Goal: Task Accomplishment & Management: Use online tool/utility

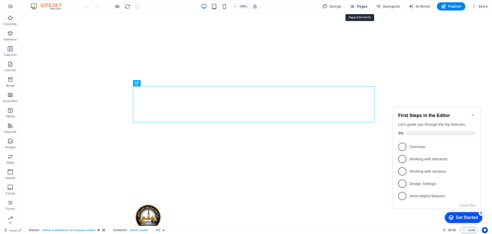
click at [355, 9] on button "Pages" at bounding box center [358, 6] width 22 height 8
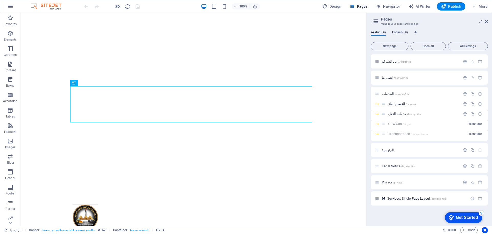
click at [402, 30] on span "English (9)" at bounding box center [400, 32] width 16 height 7
click at [384, 62] on span "About /about" at bounding box center [390, 61] width 17 height 4
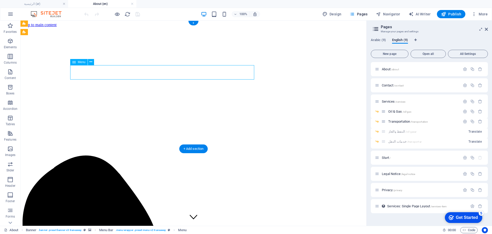
select select "5"
select select
select select "2"
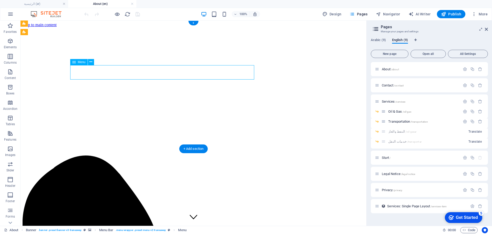
select select
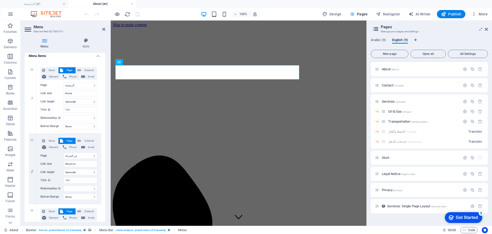
scroll to position [36, 0]
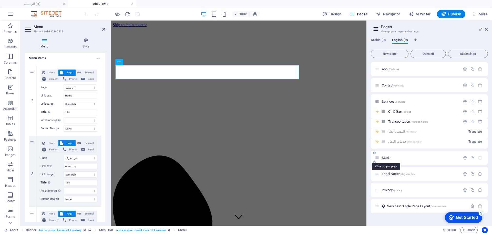
click at [385, 158] on span "Start /" at bounding box center [386, 158] width 9 height 4
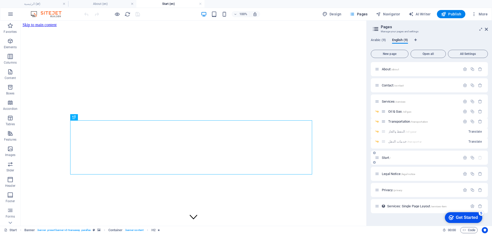
scroll to position [0, 0]
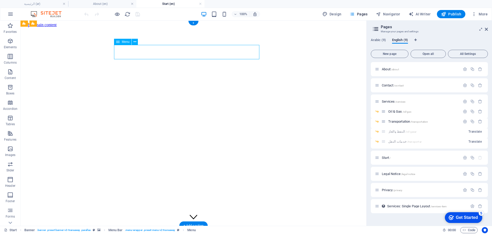
select select "13"
select select
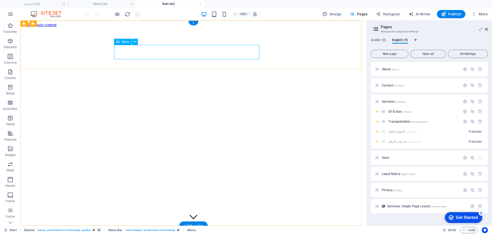
select select "8"
select select
select select "10"
select select
select select "9"
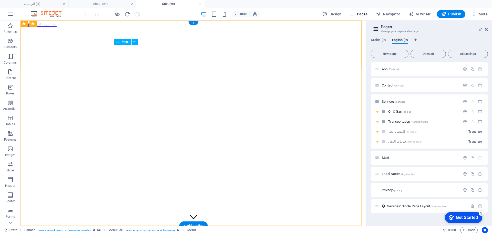
select select
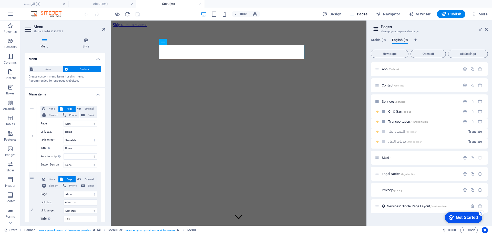
drag, startPoint x: 106, startPoint y: 116, endPoint x: 103, endPoint y: 156, distance: 39.8
click at [103, 156] on div "Menu Style Menu Auto Custom Create custom menu items for this menu. Recommended…" at bounding box center [65, 130] width 89 height 192
click at [180, 44] on icon at bounding box center [180, 41] width 3 height 5
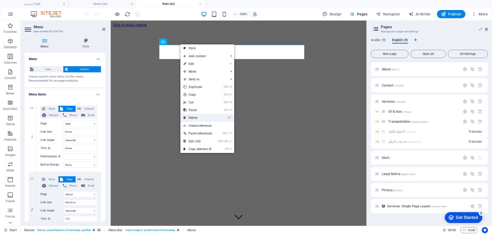
click at [193, 116] on link "⌦ Delete" at bounding box center [197, 118] width 35 height 8
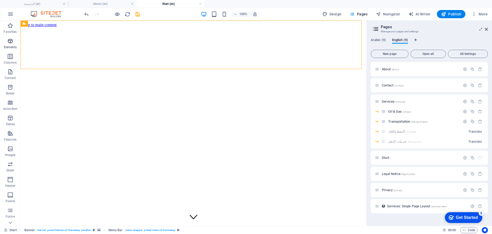
click at [13, 44] on icon "button" at bounding box center [10, 41] width 6 height 6
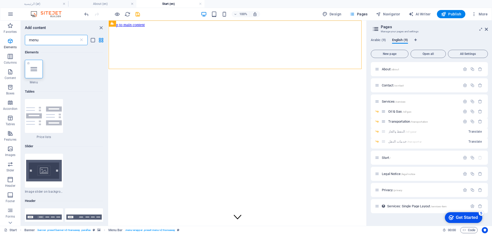
type input "menu"
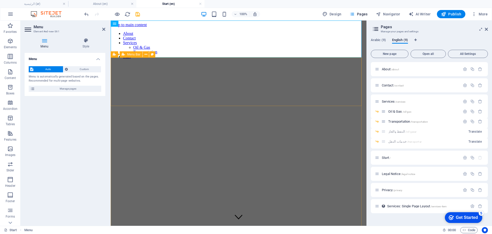
drag, startPoint x: 241, startPoint y: 45, endPoint x: 160, endPoint y: 83, distance: 89.3
click at [131, 22] on icon at bounding box center [131, 23] width 3 height 5
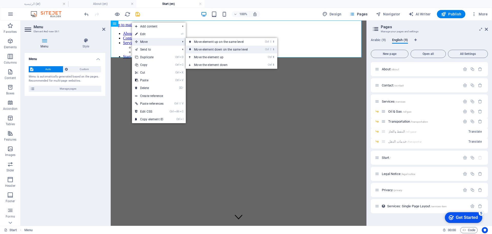
click at [204, 50] on link "Ctrl ⇧ ⬇ Move element down on the same level" at bounding box center [222, 50] width 72 height 8
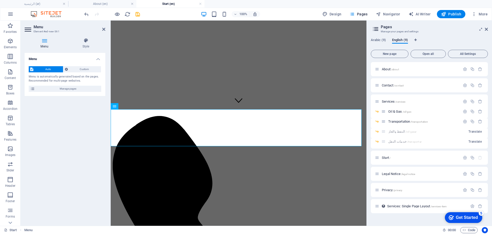
scroll to position [114, 0]
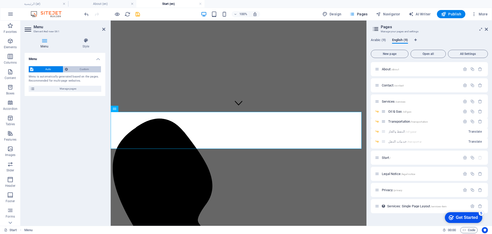
click at [82, 68] on span "Custom" at bounding box center [84, 69] width 30 height 6
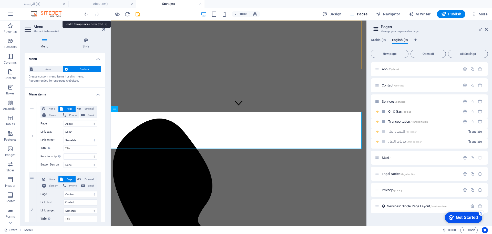
click at [86, 13] on icon "undo" at bounding box center [87, 14] width 6 height 6
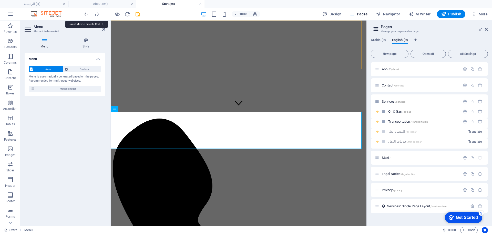
click at [86, 13] on icon "undo" at bounding box center [87, 14] width 6 height 6
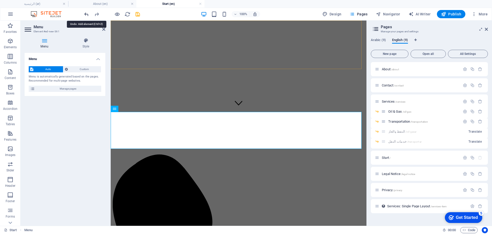
scroll to position [0, 0]
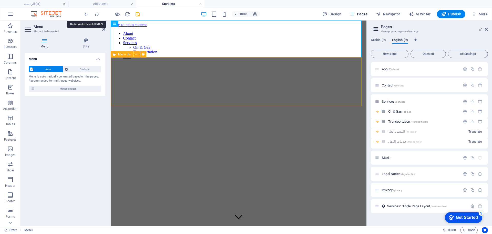
click at [86, 13] on icon "undo" at bounding box center [87, 14] width 6 height 6
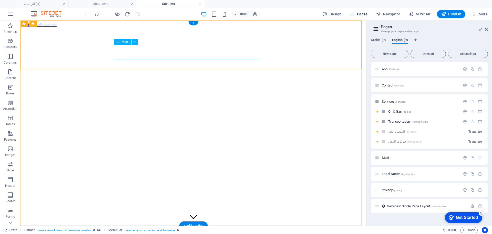
click at [134, 40] on icon at bounding box center [135, 41] width 3 height 5
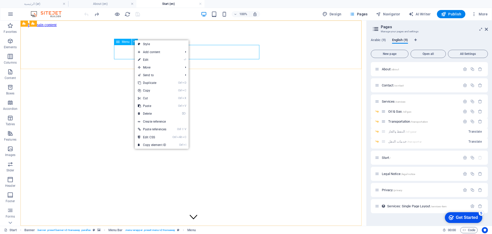
click at [134, 40] on icon at bounding box center [135, 41] width 3 height 5
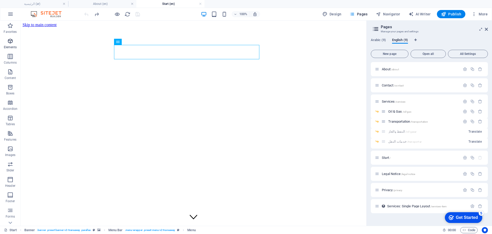
click at [14, 42] on span "Elements" at bounding box center [10, 44] width 21 height 12
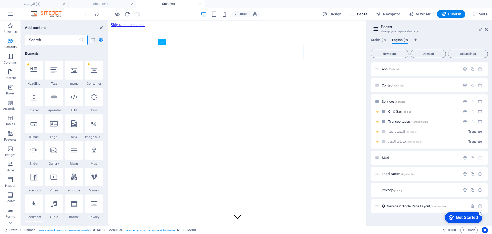
scroll to position [55, 0]
click at [56, 38] on input "text" at bounding box center [52, 40] width 54 height 10
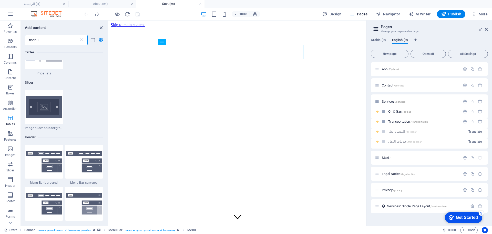
scroll to position [64, 0]
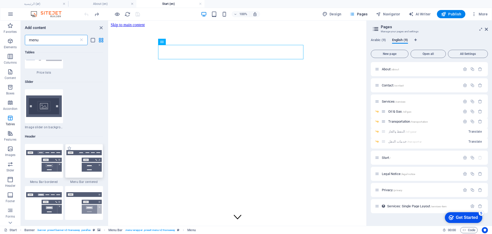
type input "menu"
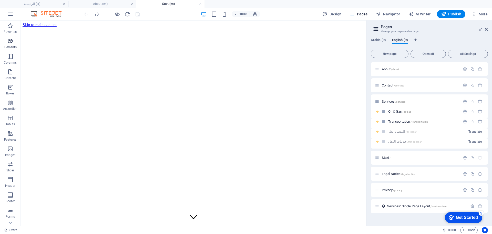
click at [10, 42] on icon "button" at bounding box center [10, 41] width 6 height 6
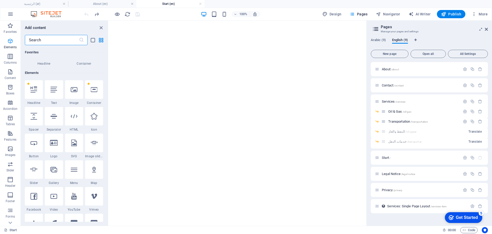
scroll to position [55, 0]
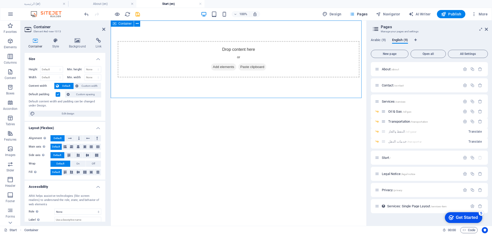
click at [226, 67] on span "Add elements" at bounding box center [223, 66] width 25 height 7
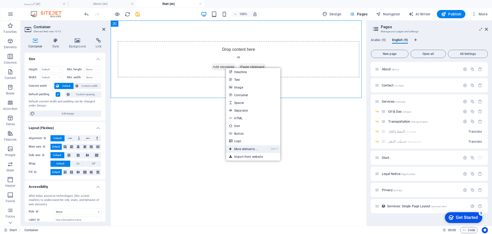
click at [254, 147] on link "Ctrl ⏎ More elements ..." at bounding box center [243, 149] width 35 height 8
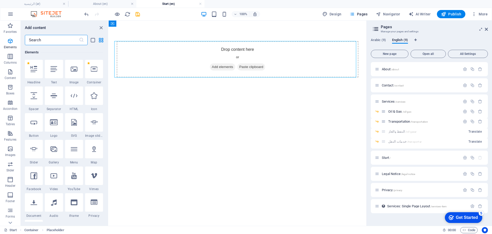
click at [68, 37] on input "text" at bounding box center [52, 40] width 54 height 10
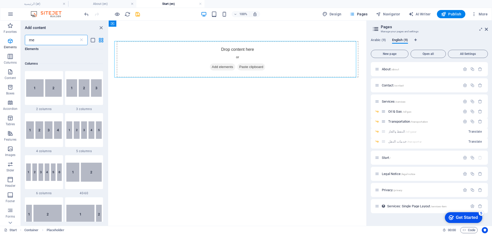
scroll to position [0, 0]
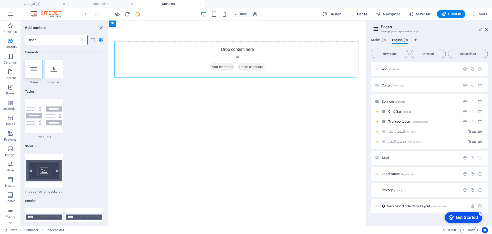
type input "men"
drag, startPoint x: 106, startPoint y: 77, endPoint x: 104, endPoint y: 100, distance: 22.6
click at [104, 100] on div "Elements 1 Star Menu 1 Star Document Tables 1 Star Price lists Slider 1 Star Im…" at bounding box center [64, 133] width 87 height 176
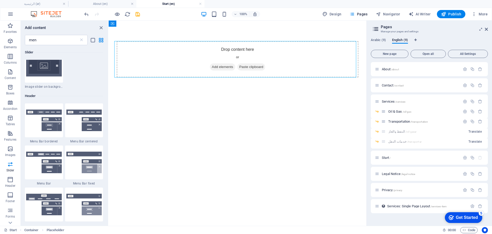
scroll to position [116, 0]
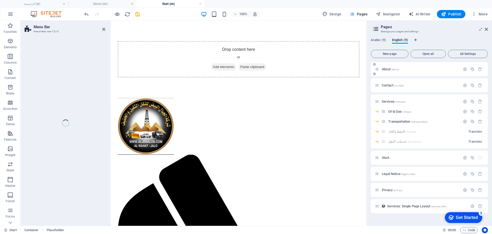
select select "rem"
select select "preset-menu-v2-default"
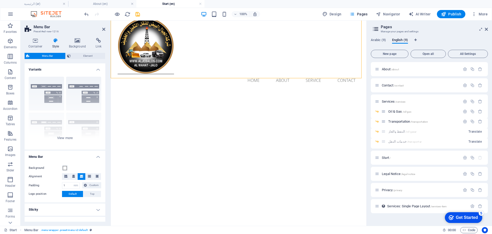
scroll to position [0, 0]
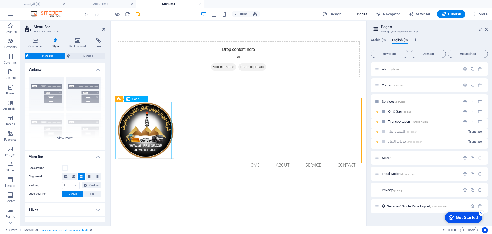
click at [168, 135] on div at bounding box center [239, 130] width 242 height 57
click at [139, 25] on button at bounding box center [137, 24] width 6 height 6
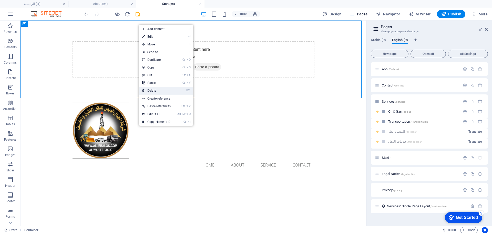
click at [157, 89] on link "⌦ Delete" at bounding box center [156, 91] width 35 height 8
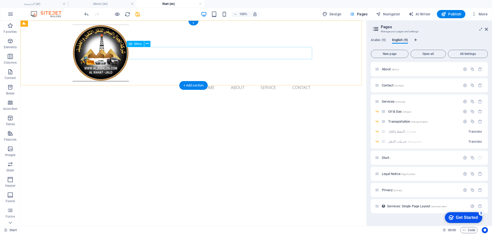
click at [228, 81] on nav "Home About Service Contact" at bounding box center [194, 87] width 242 height 12
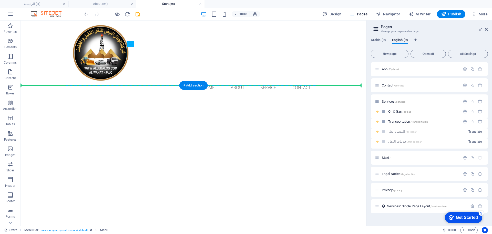
drag, startPoint x: 151, startPoint y: 65, endPoint x: 127, endPoint y: 112, distance: 52.3
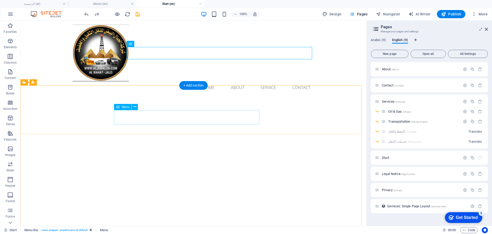
drag, startPoint x: 150, startPoint y: 64, endPoint x: 145, endPoint y: 113, distance: 49.4
drag, startPoint x: 157, startPoint y: 64, endPoint x: 142, endPoint y: 103, distance: 41.5
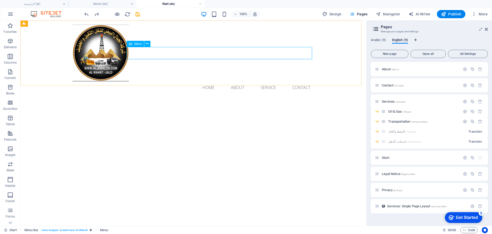
click at [130, 45] on icon at bounding box center [131, 44] width 4 height 6
click at [148, 45] on icon at bounding box center [147, 43] width 3 height 5
click at [147, 42] on icon at bounding box center [147, 43] width 3 height 5
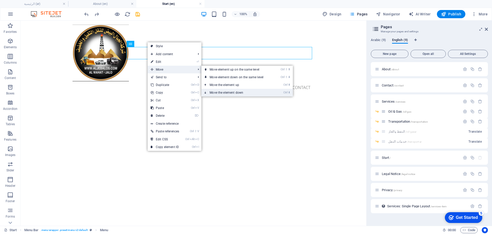
click at [226, 91] on link "Ctrl ⬇ Move the element down" at bounding box center [237, 93] width 72 height 8
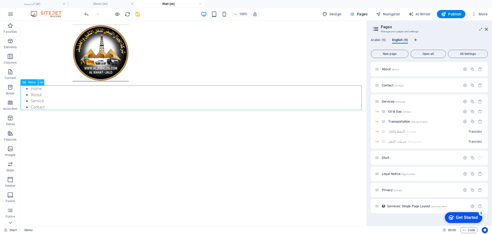
click at [43, 83] on icon at bounding box center [41, 82] width 3 height 5
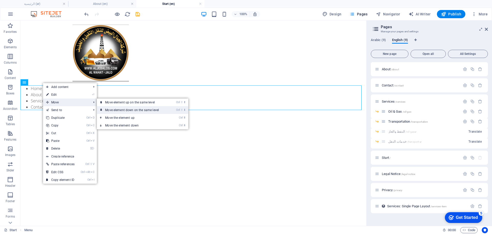
click at [125, 109] on link "Ctrl ⇧ ⬇ Move element down on the same level" at bounding box center [133, 110] width 72 height 8
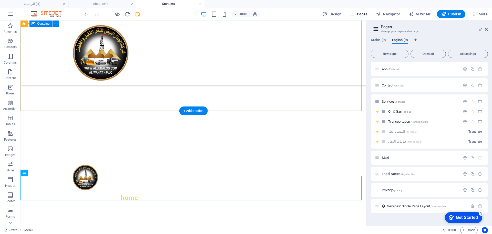
scroll to position [115, 0]
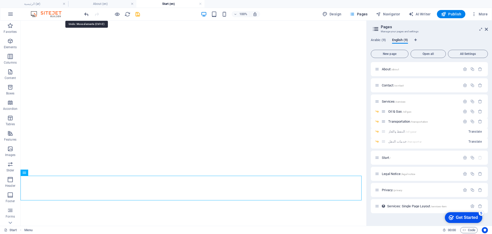
click at [87, 15] on icon "undo" at bounding box center [87, 14] width 6 height 6
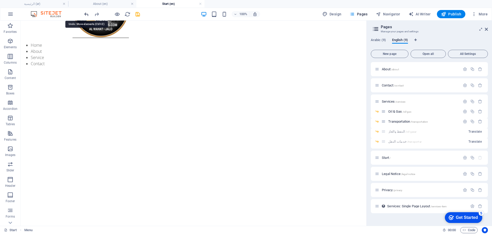
scroll to position [0, 0]
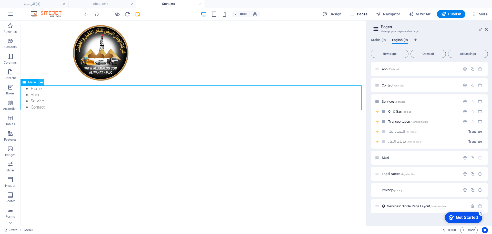
click at [40, 83] on icon at bounding box center [41, 82] width 3 height 5
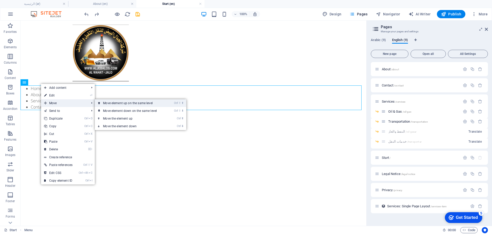
click at [100, 104] on icon at bounding box center [99, 103] width 3 height 8
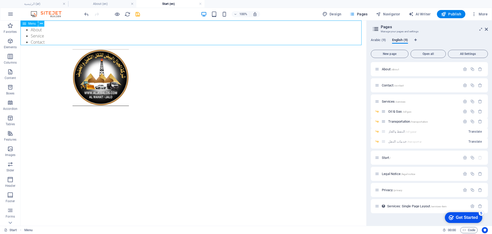
click at [41, 25] on icon at bounding box center [41, 23] width 3 height 5
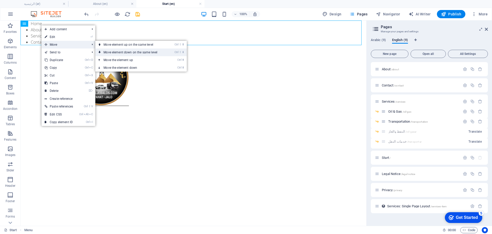
click at [110, 52] on link "Ctrl ⇧ ⬇ Move element down on the same level" at bounding box center [131, 52] width 72 height 8
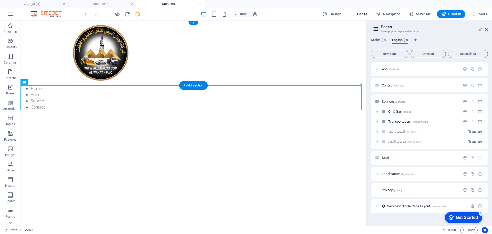
drag, startPoint x: 43, startPoint y: 104, endPoint x: 144, endPoint y: 64, distance: 108.4
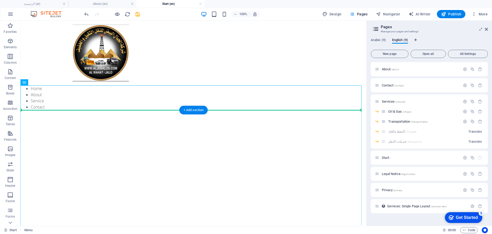
drag, startPoint x: 44, startPoint y: 104, endPoint x: 106, endPoint y: 134, distance: 68.4
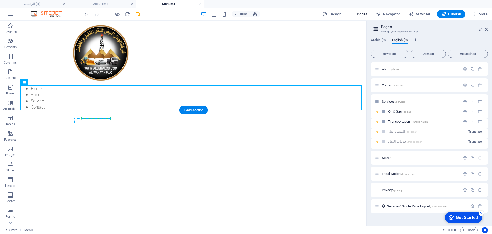
drag, startPoint x: 44, startPoint y: 100, endPoint x: 93, endPoint y: 120, distance: 53.3
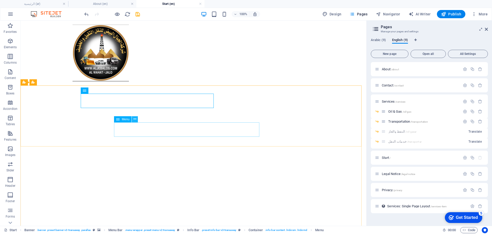
click at [135, 119] on icon at bounding box center [135, 118] width 3 height 5
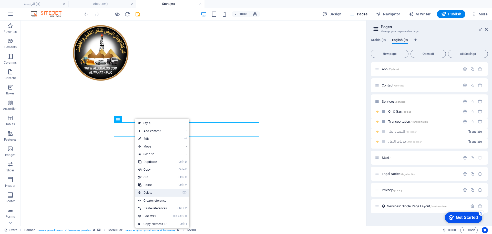
click at [150, 193] on link "⌦ Delete" at bounding box center [152, 193] width 35 height 8
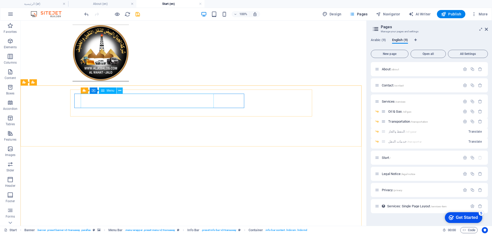
click at [118, 90] on icon at bounding box center [119, 90] width 3 height 5
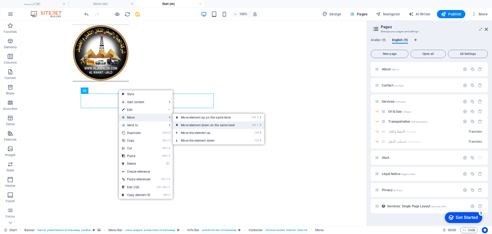
click at [200, 126] on link "Ctrl ⇧ ⬇ Move element down on the same level" at bounding box center [209, 125] width 72 height 8
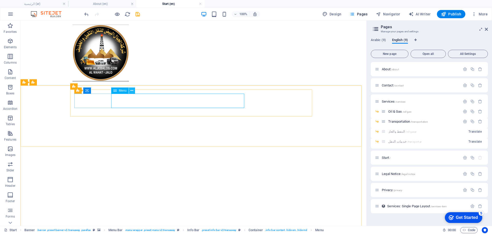
click at [130, 91] on button at bounding box center [132, 90] width 6 height 6
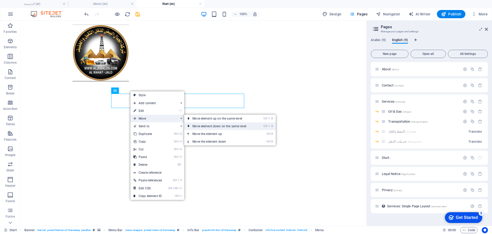
click at [200, 126] on link "Ctrl ⇧ ⬇ Move element down on the same level" at bounding box center [220, 126] width 72 height 8
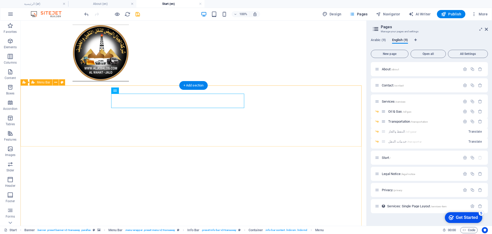
drag, startPoint x: 152, startPoint y: 111, endPoint x: 125, endPoint y: 124, distance: 29.6
click at [132, 90] on icon at bounding box center [131, 90] width 3 height 5
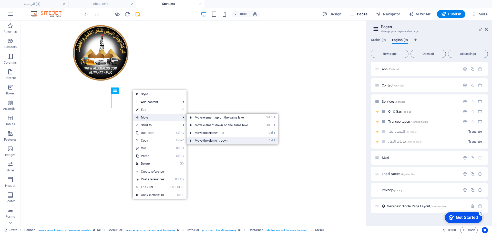
click at [210, 139] on link "Ctrl ⬇ Move the element down" at bounding box center [223, 141] width 72 height 8
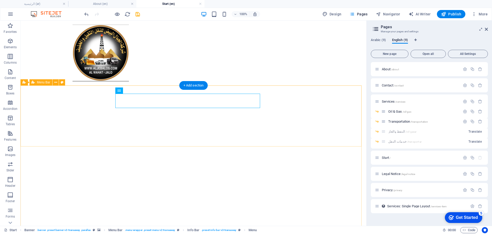
drag, startPoint x: 148, startPoint y: 111, endPoint x: 129, endPoint y: 127, distance: 24.9
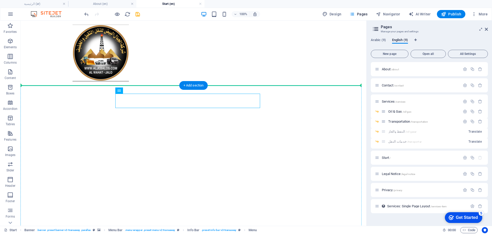
drag, startPoint x: 141, startPoint y: 110, endPoint x: 125, endPoint y: 117, distance: 17.0
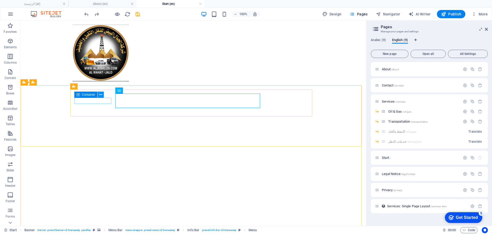
click at [101, 94] on icon at bounding box center [100, 94] width 3 height 5
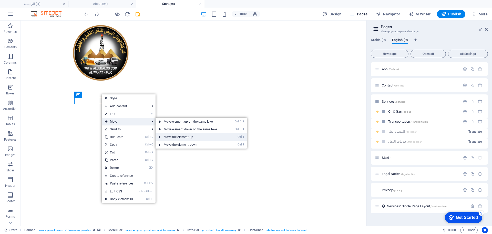
click at [168, 136] on link "Ctrl ⬆ Move the element up" at bounding box center [192, 137] width 72 height 8
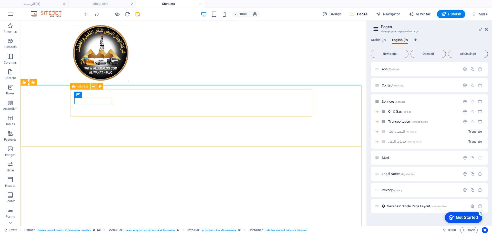
click at [94, 87] on icon at bounding box center [93, 86] width 3 height 5
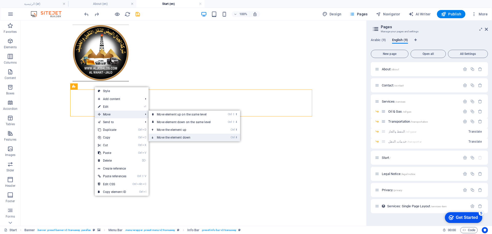
click at [176, 137] on link "Ctrl ⬇ Move the element down" at bounding box center [185, 138] width 72 height 8
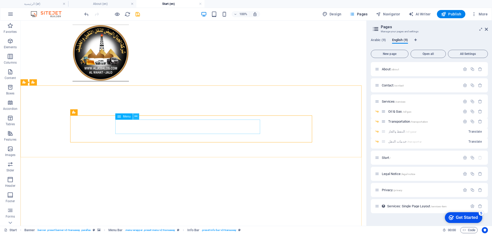
click at [136, 117] on icon at bounding box center [136, 116] width 3 height 5
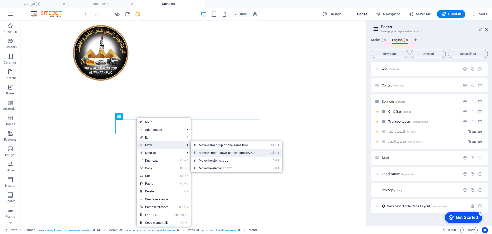
click at [209, 152] on link "Ctrl ⇧ ⬇ Move element down on the same level" at bounding box center [227, 153] width 72 height 8
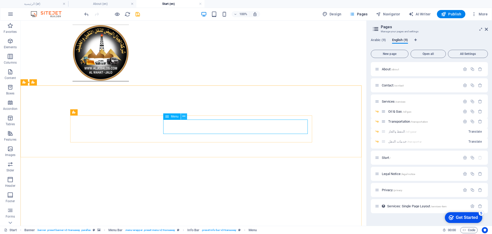
click at [186, 117] on button at bounding box center [184, 116] width 6 height 6
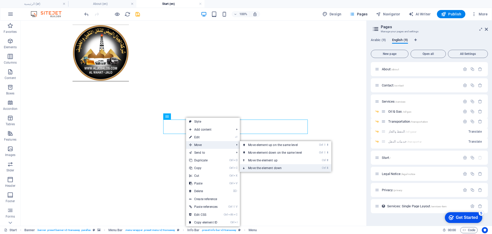
click at [266, 166] on link "Ctrl ⬇ Move the element down" at bounding box center [276, 168] width 72 height 8
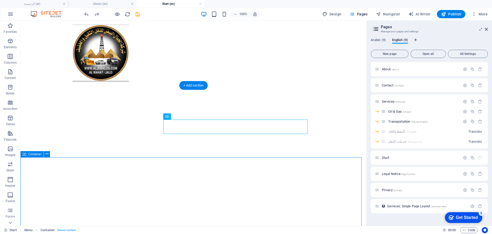
select select "%"
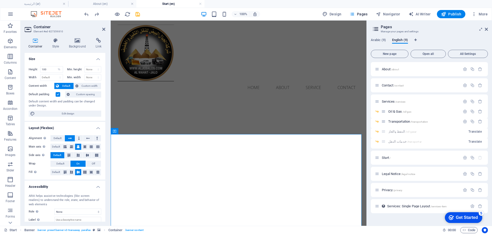
click at [105, 29] on aside "Container Element #ed-827359810 Container Style Background Link Size Height 100…" at bounding box center [66, 123] width 90 height 205
click at [105, 29] on icon at bounding box center [103, 29] width 3 height 4
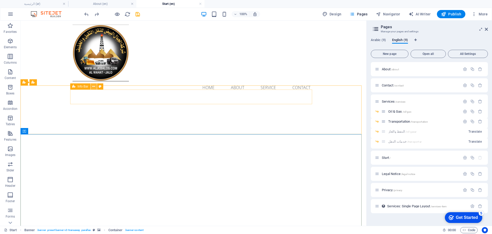
click at [95, 86] on button at bounding box center [94, 86] width 6 height 6
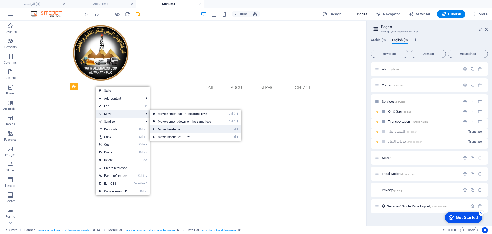
click at [182, 129] on link "Ctrl ⬆ Move the element up" at bounding box center [186, 129] width 72 height 8
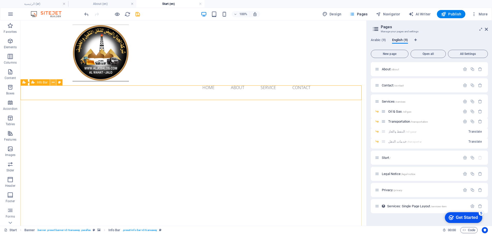
click at [53, 83] on icon at bounding box center [53, 82] width 3 height 5
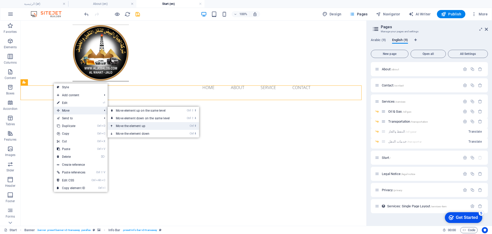
click at [139, 124] on link "Ctrl ⬆ Move the element up" at bounding box center [144, 126] width 72 height 8
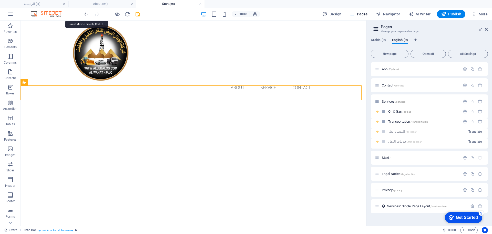
click at [85, 15] on icon "undo" at bounding box center [87, 14] width 6 height 6
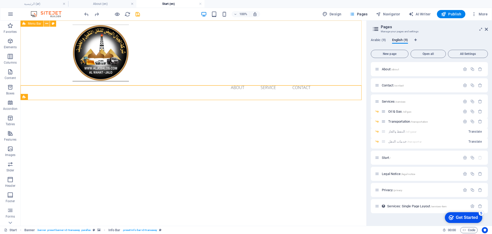
click at [47, 25] on icon at bounding box center [46, 23] width 3 height 5
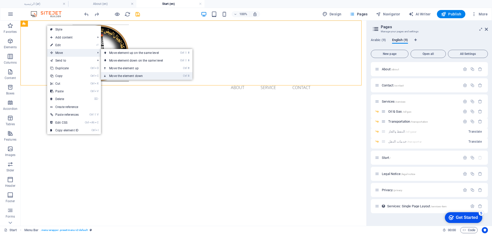
click at [126, 75] on link "Ctrl ⬇ Move the element down" at bounding box center [137, 76] width 72 height 8
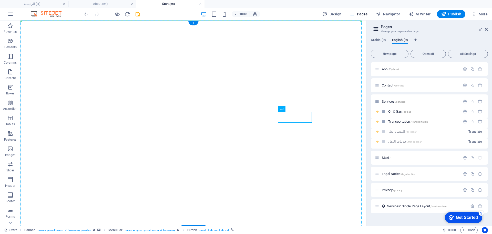
drag, startPoint x: 297, startPoint y: 118, endPoint x: 318, endPoint y: 54, distance: 67.1
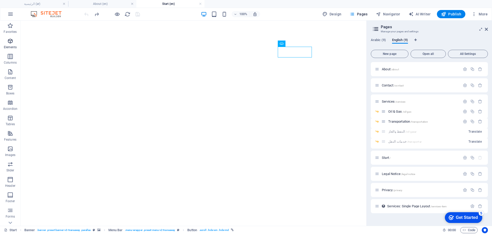
click at [15, 42] on span "Elements" at bounding box center [10, 44] width 21 height 12
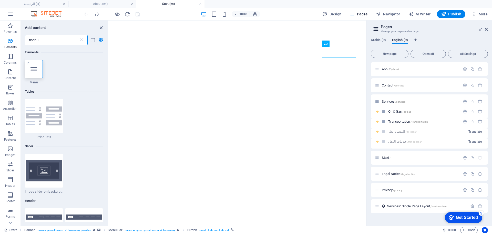
type input "menu"
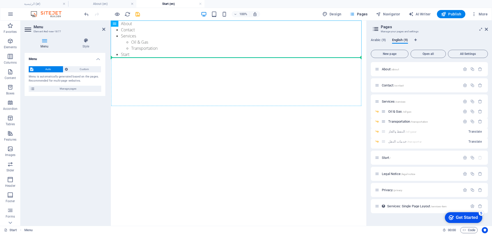
drag, startPoint x: 226, startPoint y: 44, endPoint x: 148, endPoint y: 64, distance: 80.1
drag, startPoint x: 241, startPoint y: 43, endPoint x: 136, endPoint y: 41, distance: 105.6
click at [132, 23] on icon at bounding box center [131, 23] width 3 height 5
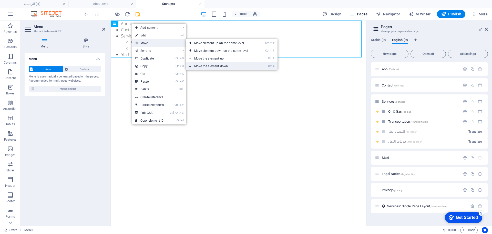
click at [210, 67] on link "Ctrl ⬇ Move the element down" at bounding box center [222, 66] width 72 height 8
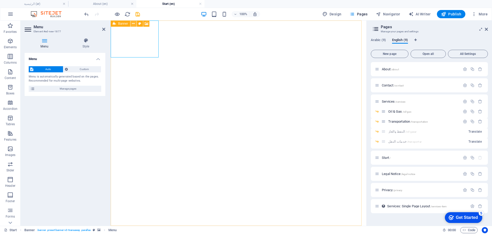
click at [132, 23] on button at bounding box center [133, 24] width 6 height 6
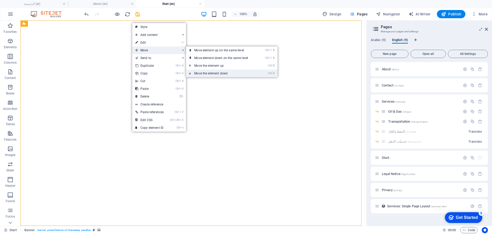
click at [204, 71] on link "Ctrl ⬇ Move the element down" at bounding box center [222, 73] width 72 height 8
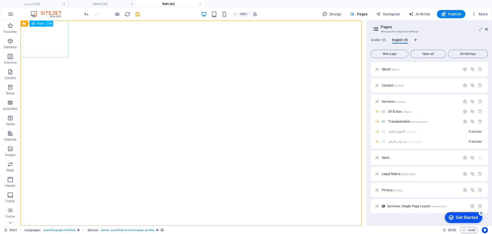
click at [50, 23] on icon at bounding box center [50, 23] width 3 height 5
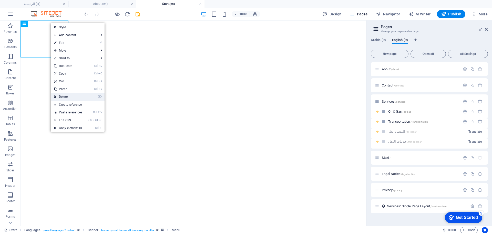
click at [63, 96] on link "⌦ Delete" at bounding box center [68, 97] width 35 height 8
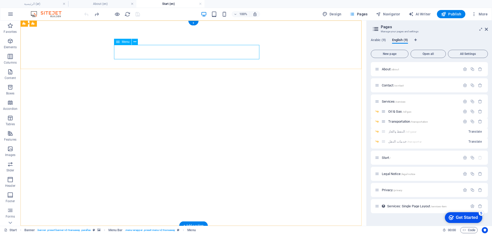
select select "13"
select select
select select "8"
select select
select select "10"
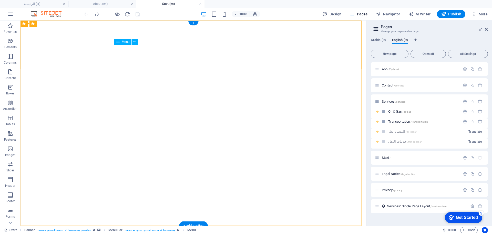
select select
select select "9"
select select
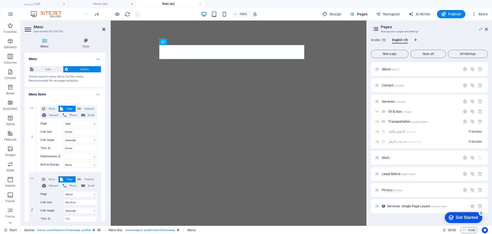
click at [105, 29] on icon at bounding box center [103, 29] width 3 height 4
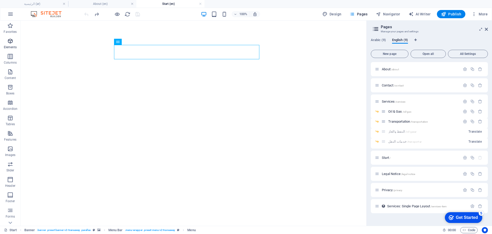
click at [13, 47] on p "Elements" at bounding box center [10, 47] width 13 height 4
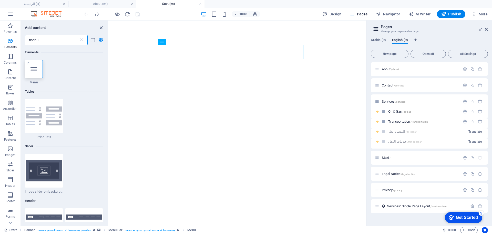
type input "menu"
click at [36, 72] on icon at bounding box center [33, 69] width 7 height 7
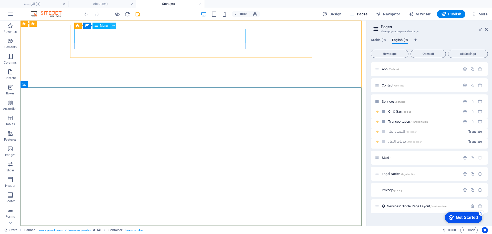
click at [113, 26] on icon at bounding box center [113, 25] width 3 height 5
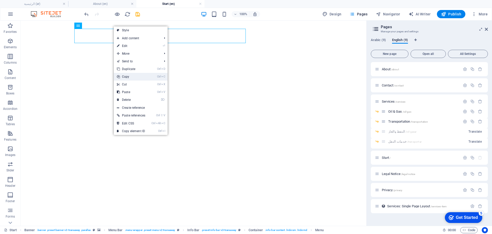
click at [132, 75] on link "Ctrl C Copy" at bounding box center [131, 77] width 35 height 8
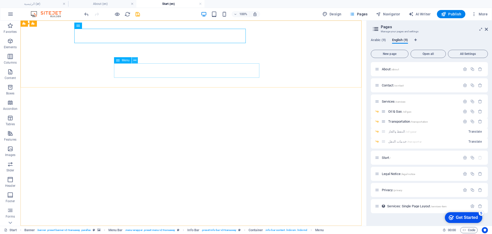
click at [135, 59] on icon at bounding box center [135, 60] width 3 height 5
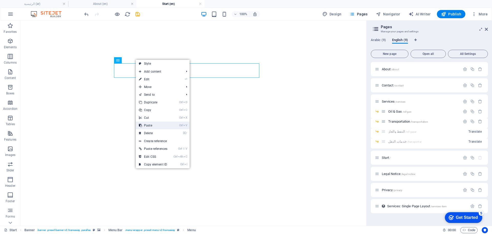
click at [152, 124] on link "Ctrl V Paste" at bounding box center [153, 125] width 35 height 8
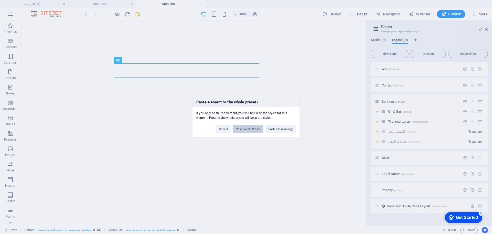
click at [257, 130] on button "Paste whole Preset" at bounding box center [248, 129] width 30 height 8
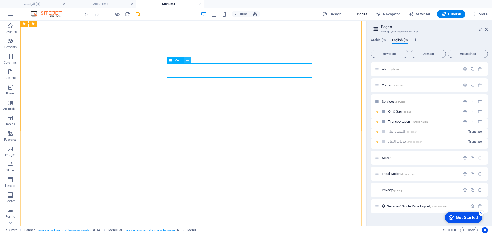
click at [187, 60] on icon at bounding box center [187, 60] width 3 height 5
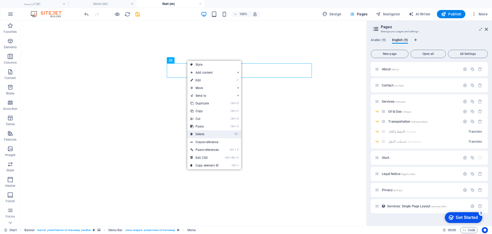
click at [205, 135] on link "⌦ Delete" at bounding box center [204, 134] width 35 height 8
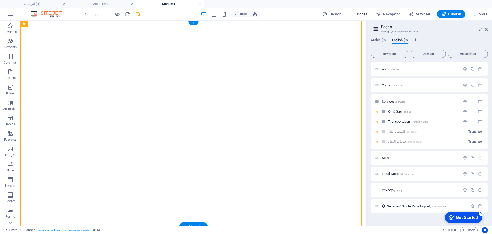
drag, startPoint x: 125, startPoint y: 98, endPoint x: 136, endPoint y: 75, distance: 25.0
drag, startPoint x: 132, startPoint y: 106, endPoint x: 117, endPoint y: 70, distance: 39.5
click at [86, 84] on icon at bounding box center [87, 84] width 4 height 6
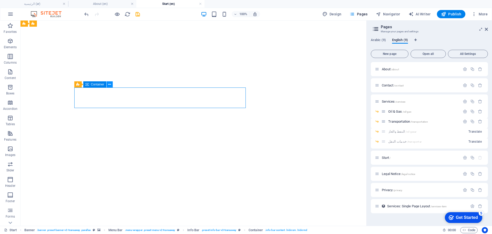
click at [110, 85] on icon at bounding box center [109, 84] width 3 height 5
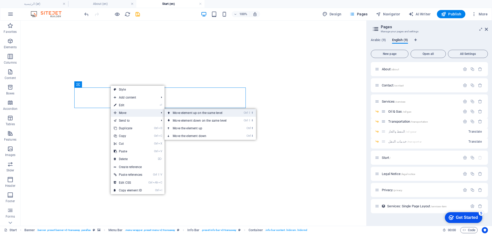
click at [180, 114] on link "Ctrl ⇧ ⬆ Move element up on the same level" at bounding box center [201, 113] width 72 height 8
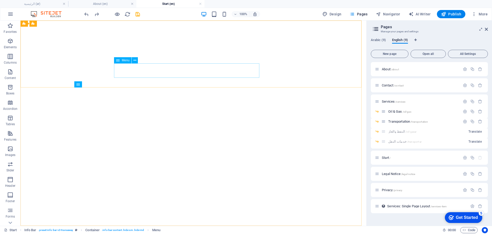
click at [126, 63] on div "Menu" at bounding box center [122, 60] width 17 height 6
click at [127, 58] on div "Menu" at bounding box center [122, 60] width 17 height 6
click at [135, 59] on icon at bounding box center [135, 60] width 3 height 5
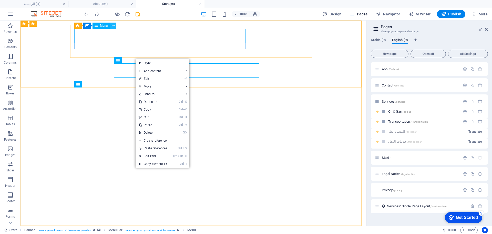
click at [113, 24] on icon at bounding box center [113, 25] width 3 height 5
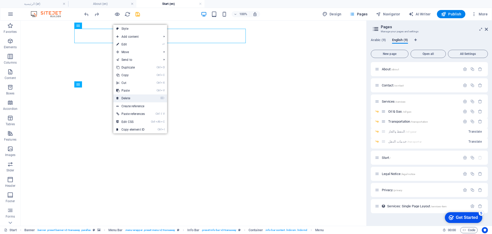
click at [127, 96] on link "⌦ Delete" at bounding box center [130, 98] width 35 height 8
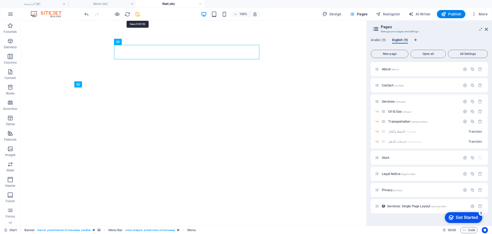
click at [138, 14] on icon "save" at bounding box center [138, 14] width 6 height 6
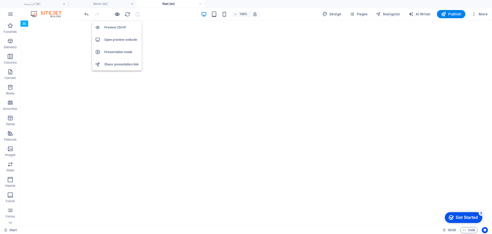
click at [118, 14] on icon "button" at bounding box center [117, 14] width 6 height 6
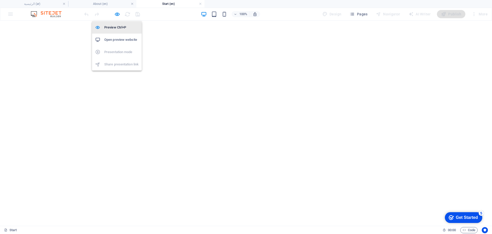
click at [114, 24] on li "Preview Ctrl+P" at bounding box center [117, 27] width 50 height 12
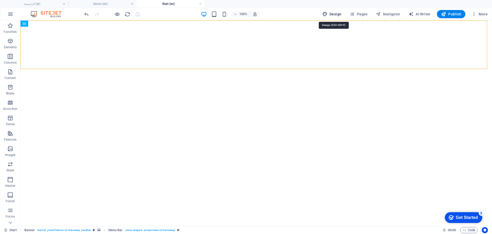
click at [335, 15] on span "Design" at bounding box center [331, 14] width 19 height 5
select select "px"
select select "400"
select select "px"
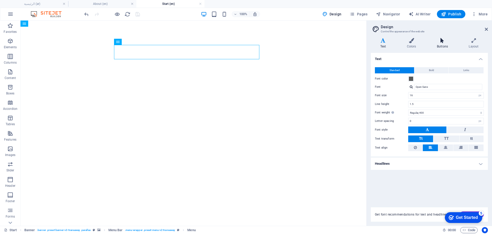
click at [448, 43] on icon at bounding box center [442, 40] width 30 height 5
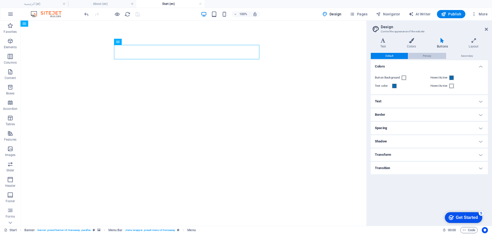
click at [422, 59] on button "Primary" at bounding box center [427, 56] width 38 height 6
click at [463, 56] on span "Secondary" at bounding box center [467, 56] width 12 height 6
click at [473, 44] on h4 "Layout" at bounding box center [473, 43] width 28 height 11
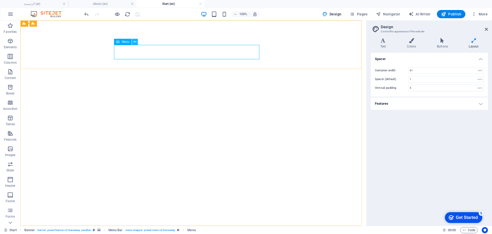
click at [135, 42] on icon at bounding box center [135, 41] width 3 height 5
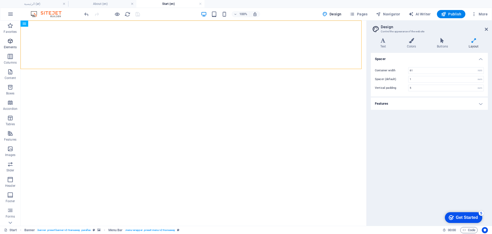
click at [9, 41] on icon "button" at bounding box center [10, 41] width 6 height 6
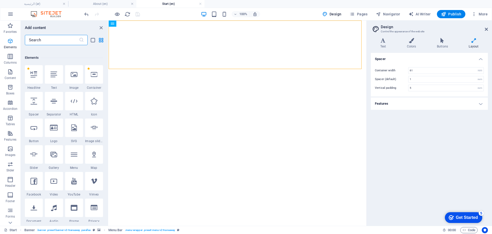
scroll to position [55, 0]
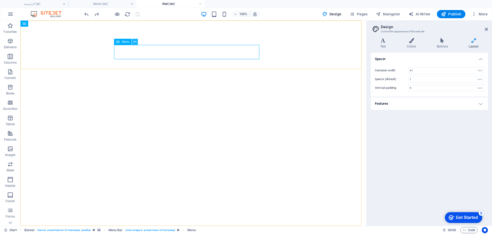
click at [134, 41] on icon at bounding box center [135, 41] width 3 height 5
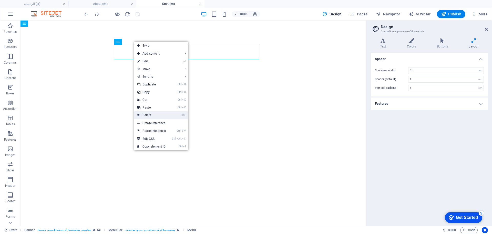
click at [152, 114] on link "⌦ Delete" at bounding box center [151, 115] width 35 height 8
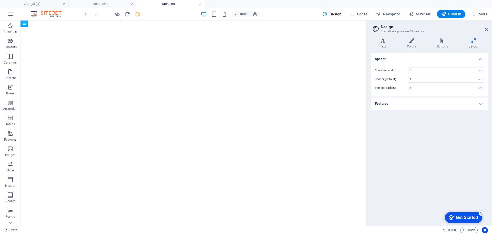
click at [11, 42] on icon "button" at bounding box center [10, 41] width 6 height 6
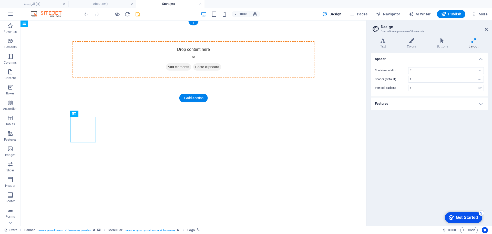
drag, startPoint x: 48, startPoint y: 125, endPoint x: 141, endPoint y: 61, distance: 112.9
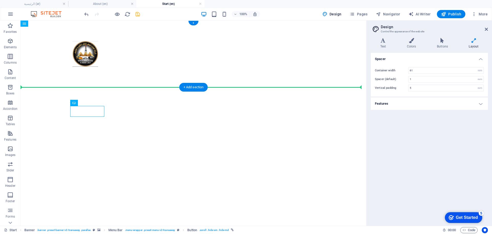
drag, startPoint x: 97, startPoint y: 114, endPoint x: 135, endPoint y: 64, distance: 62.7
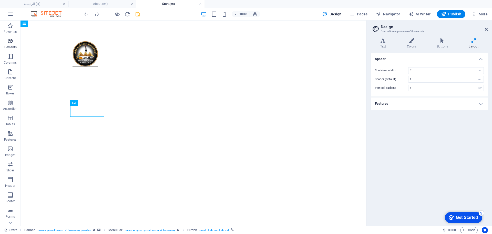
click at [9, 44] on span "Elements" at bounding box center [10, 44] width 21 height 12
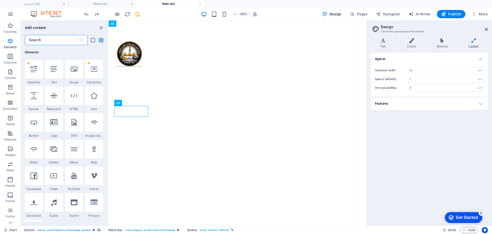
click at [64, 41] on input "text" at bounding box center [52, 40] width 54 height 10
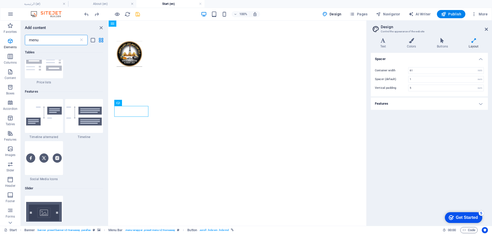
scroll to position [0, 0]
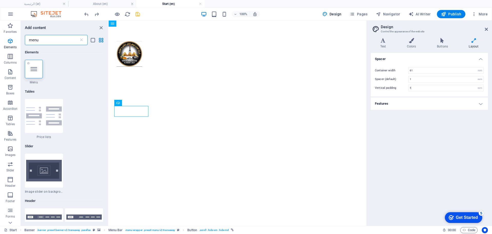
type input "menu"
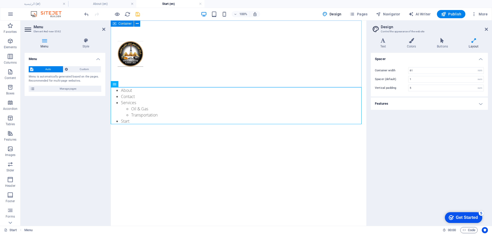
drag, startPoint x: 226, startPoint y: 105, endPoint x: 159, endPoint y: 54, distance: 83.5
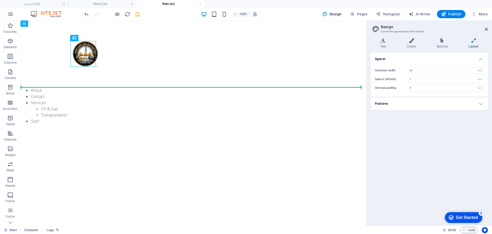
drag, startPoint x: 44, startPoint y: 52, endPoint x: 65, endPoint y: 105, distance: 56.6
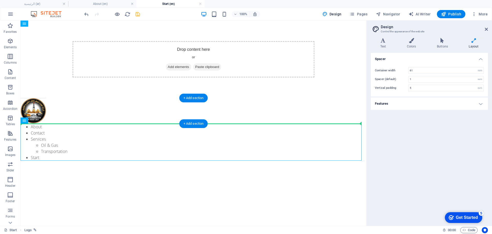
drag, startPoint x: 39, startPoint y: 133, endPoint x: 67, endPoint y: 118, distance: 31.9
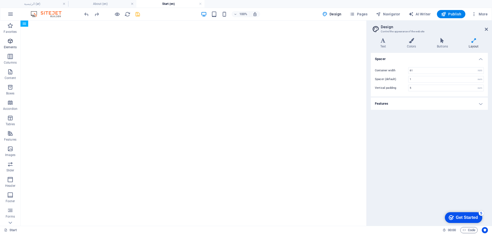
click at [11, 45] on p "Elements" at bounding box center [10, 47] width 13 height 4
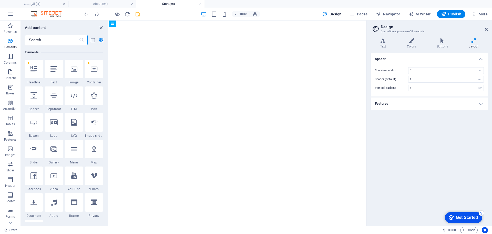
scroll to position [55, 0]
click at [47, 40] on input "text" at bounding box center [52, 40] width 54 height 10
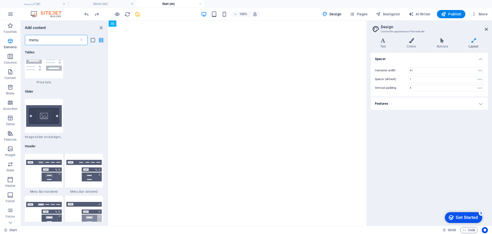
scroll to position [0, 0]
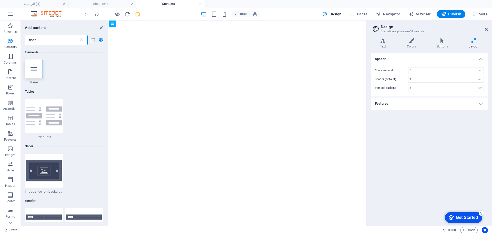
type input "menu"
drag, startPoint x: 106, startPoint y: 62, endPoint x: 99, endPoint y: 95, distance: 33.8
click at [99, 95] on div "Elements 1 Star Menu Tables 1 Star Price lists Slider 1 Star Image slider on ba…" at bounding box center [64, 133] width 87 height 176
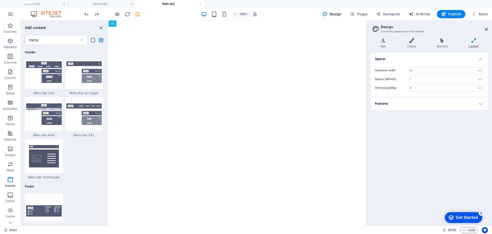
scroll to position [236, 0]
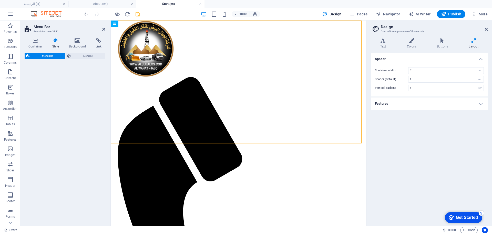
select select "rem"
select select "preset-menu-v2-wide"
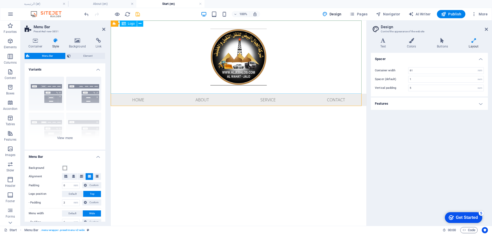
click at [147, 56] on div at bounding box center [239, 57] width 256 height 73
click at [97, 67] on h4 "Variants" at bounding box center [65, 67] width 81 height 9
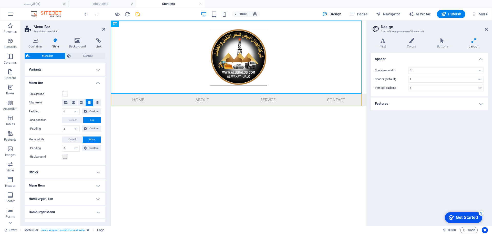
click at [97, 67] on h4 "Variants" at bounding box center [65, 69] width 81 height 12
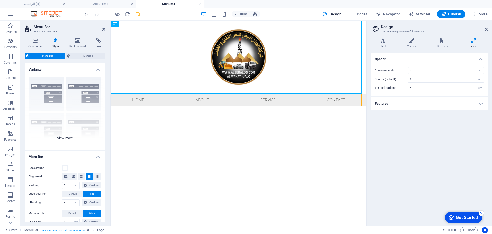
click at [60, 136] on div "Border Centered Default Fixed Loki Trigger Wide XXL" at bounding box center [65, 111] width 81 height 77
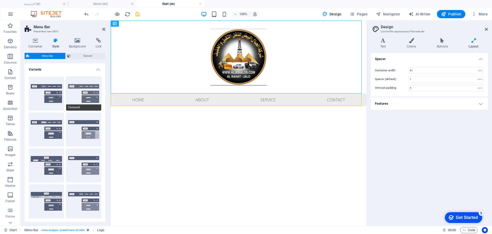
click at [87, 101] on button "Centered" at bounding box center [83, 94] width 35 height 34
type input "1"
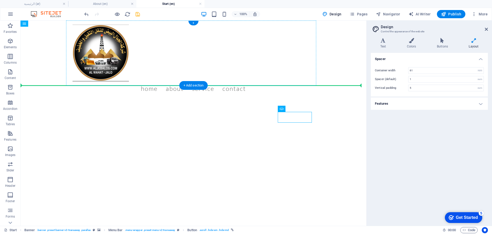
drag, startPoint x: 290, startPoint y: 118, endPoint x: 335, endPoint y: 50, distance: 80.7
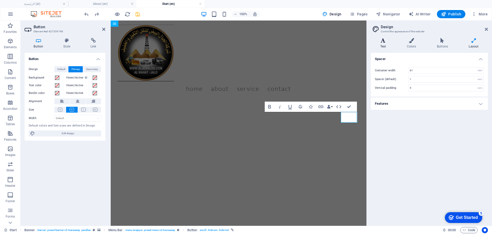
click at [383, 45] on h4 "Text" at bounding box center [384, 43] width 27 height 11
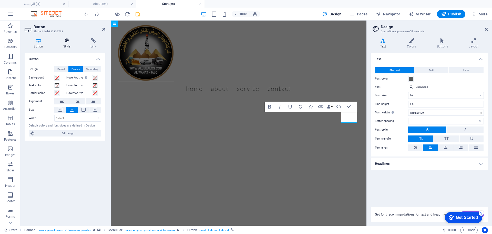
click at [65, 40] on icon at bounding box center [66, 40] width 25 height 5
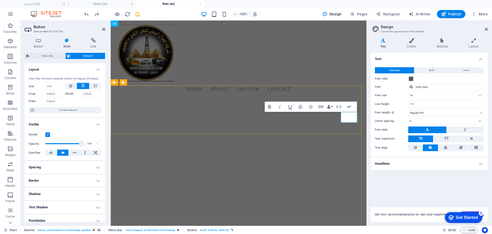
drag, startPoint x: 349, startPoint y: 108, endPoint x: 322, endPoint y: 99, distance: 28.1
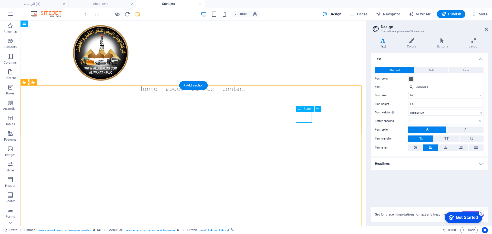
click at [320, 109] on button at bounding box center [318, 109] width 6 height 6
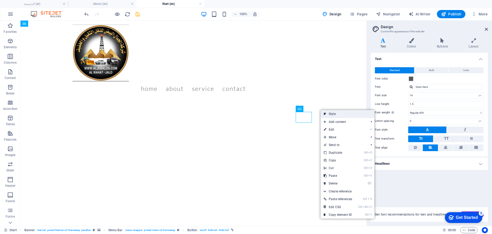
click at [328, 114] on link "Style" at bounding box center [348, 114] width 54 height 8
select select "rem"
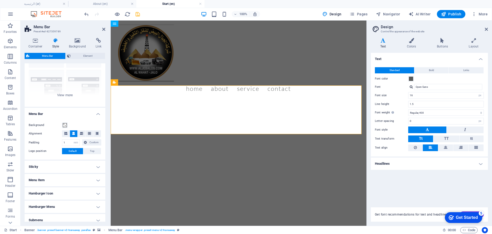
scroll to position [68, 0]
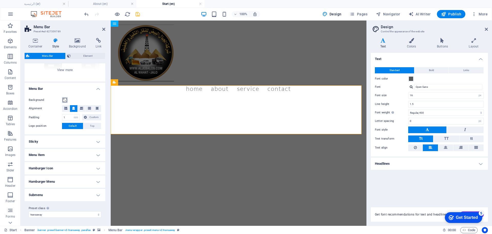
click at [65, 101] on span at bounding box center [65, 100] width 4 height 4
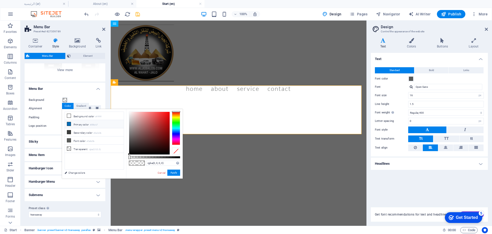
click at [68, 124] on icon at bounding box center [69, 124] width 4 height 4
type input "#006cb7"
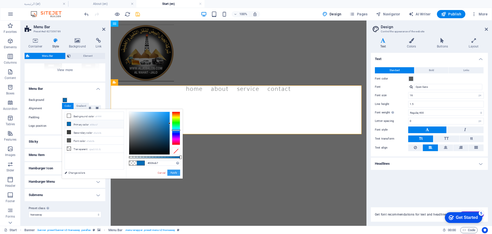
click at [171, 171] on button "Apply" at bounding box center [173, 172] width 13 height 6
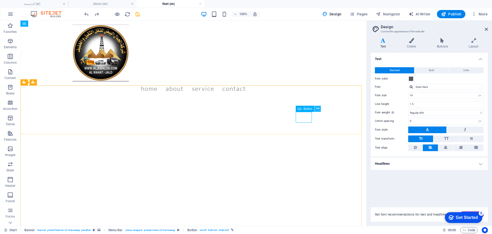
click at [315, 109] on button at bounding box center [318, 109] width 6 height 6
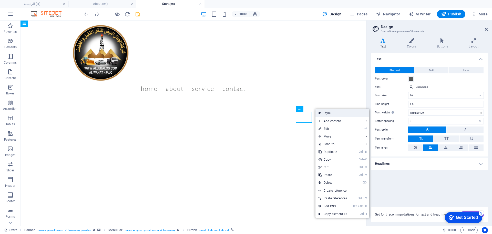
click at [325, 111] on link "Style" at bounding box center [342, 113] width 54 height 8
select select "rem"
select select "hover_text_color"
select select "rem"
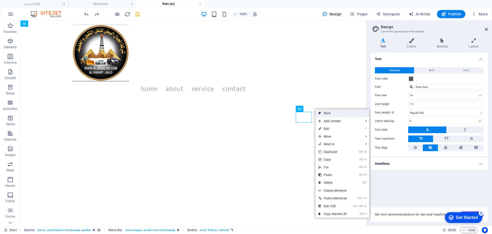
select select "rem"
select select "link-special-font"
select select "rem"
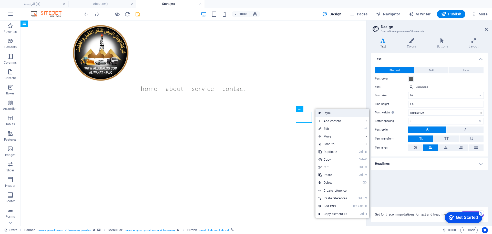
select select "600"
select select "px"
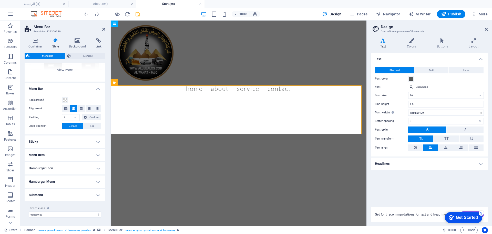
click at [96, 158] on h4 "Menu Item" at bounding box center [65, 155] width 81 height 12
